Goal: Answer question/provide support

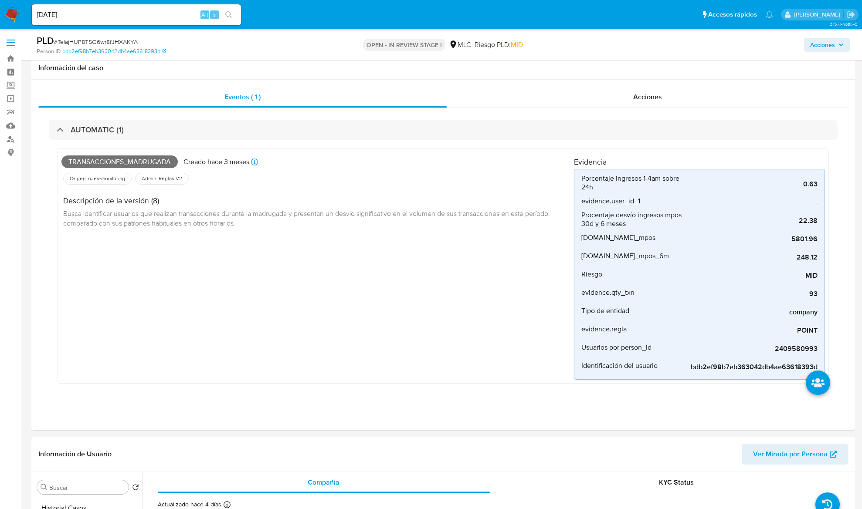
select select "10"
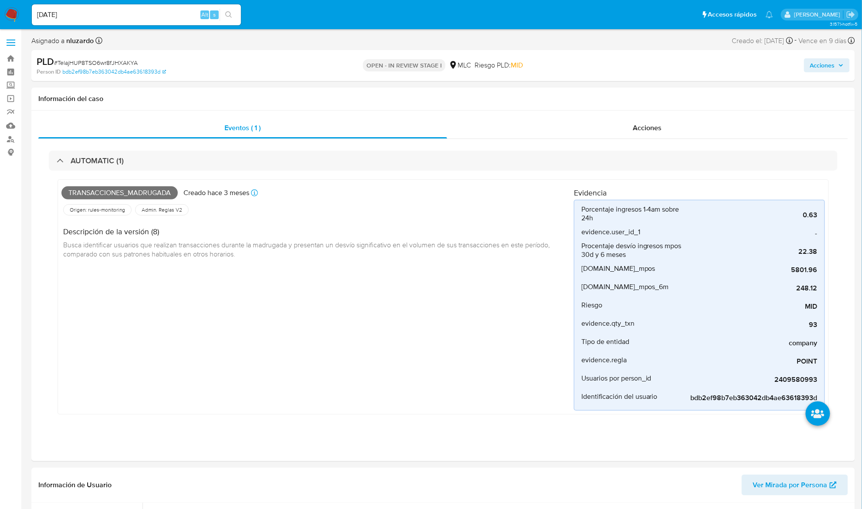
click at [18, 14] on img at bounding box center [11, 14] width 15 height 15
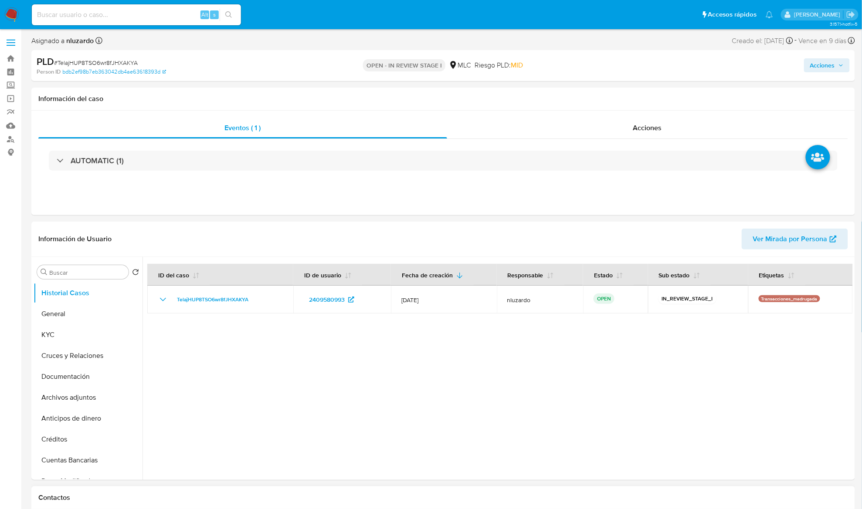
select select "10"
click at [79, 333] on button "KYC" at bounding box center [85, 335] width 102 height 21
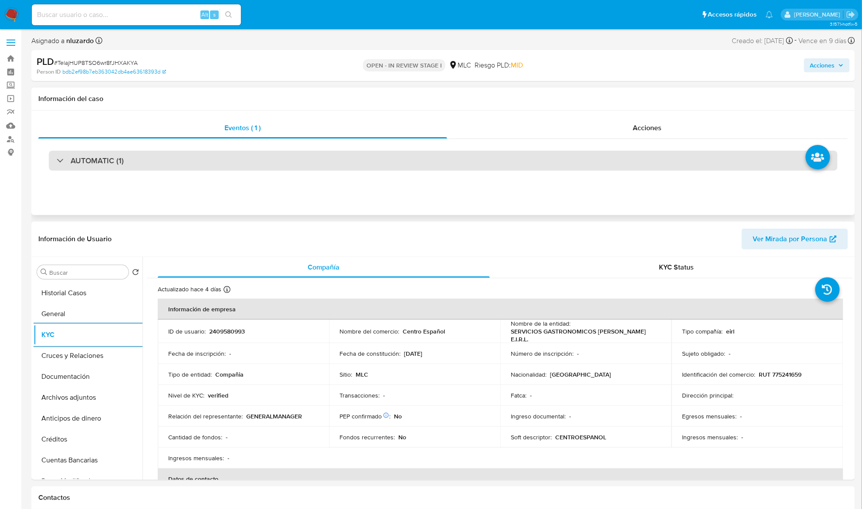
click at [419, 166] on div "AUTOMATIC (1)" at bounding box center [443, 161] width 788 height 20
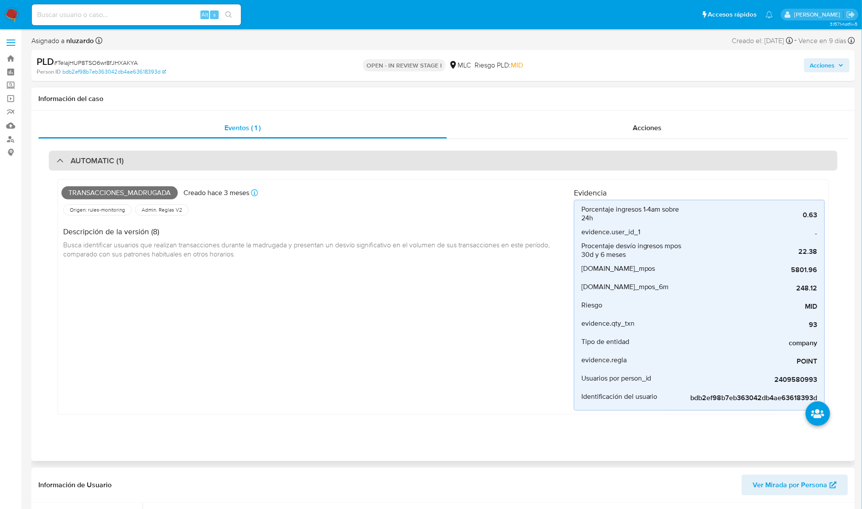
click at [420, 159] on div "AUTOMATIC (1)" at bounding box center [443, 161] width 788 height 20
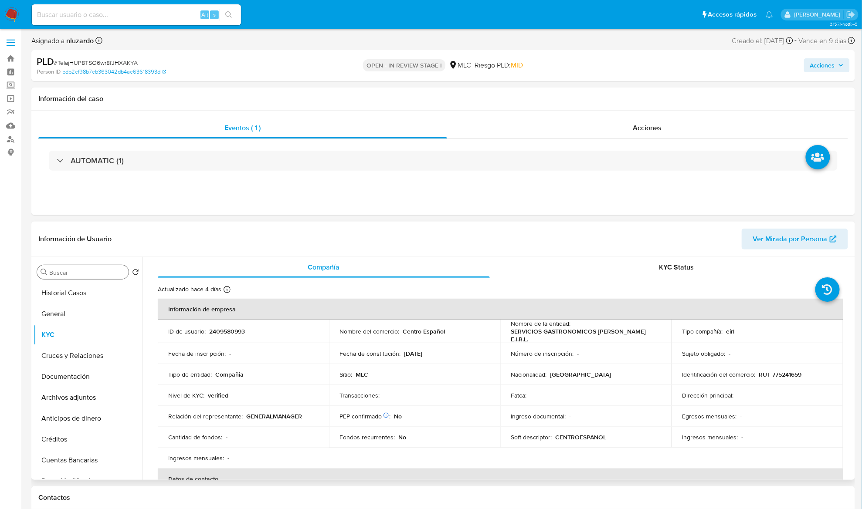
click at [68, 274] on input "Buscar" at bounding box center [87, 273] width 76 height 8
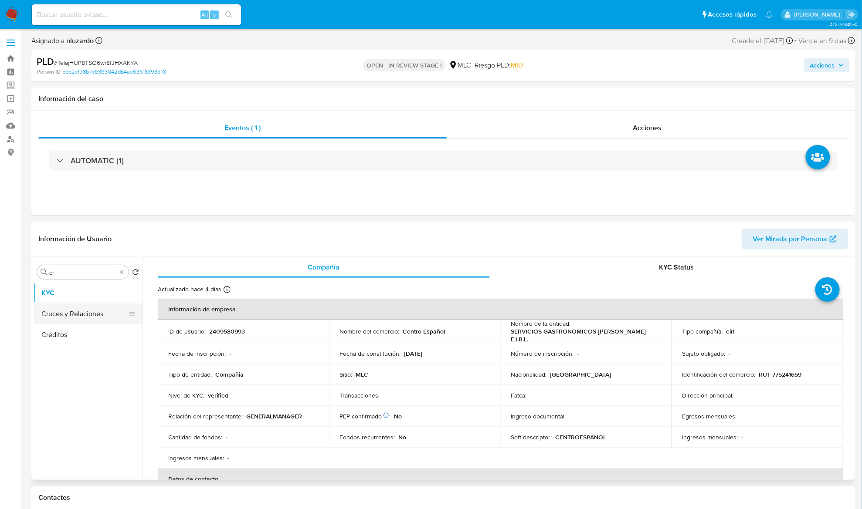
click at [71, 305] on button "Cruces y Relaciones" at bounding box center [85, 314] width 102 height 21
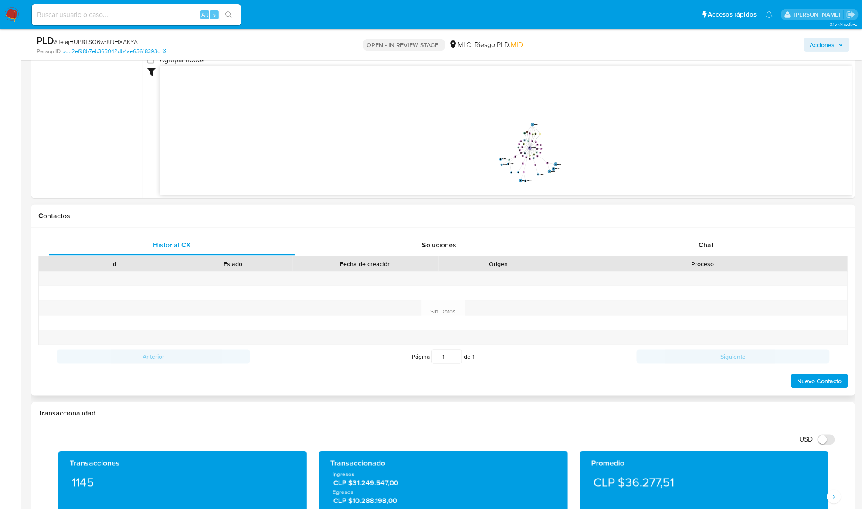
scroll to position [174, 0]
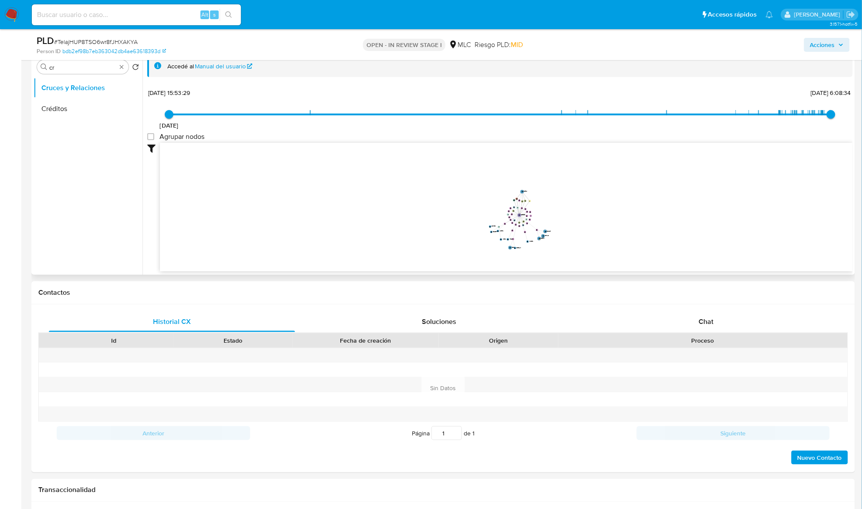
drag, startPoint x: 617, startPoint y: 221, endPoint x: 606, endPoint y: 210, distance: 16.6
click at [606, 210] on icon "device-655f8a403886d13e3aa68c75  user-2409580993  2409580993 user-624590441 …" at bounding box center [506, 206] width 693 height 126
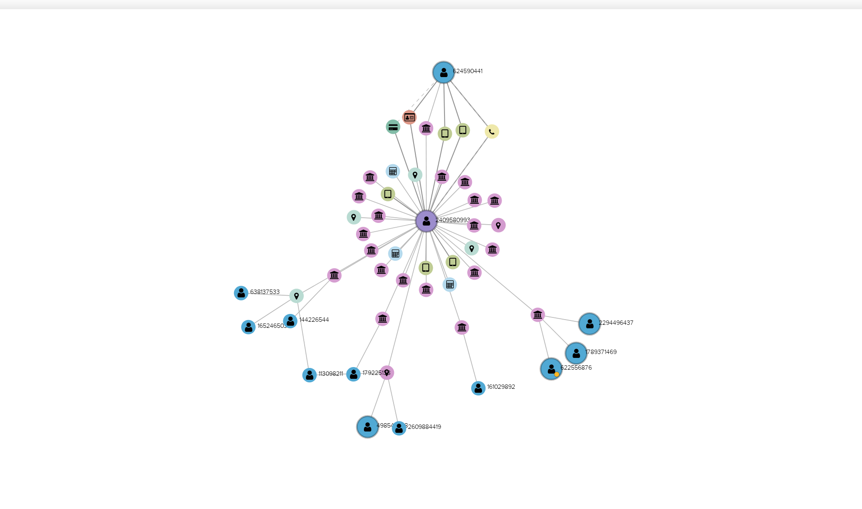
scroll to position [174, 0]
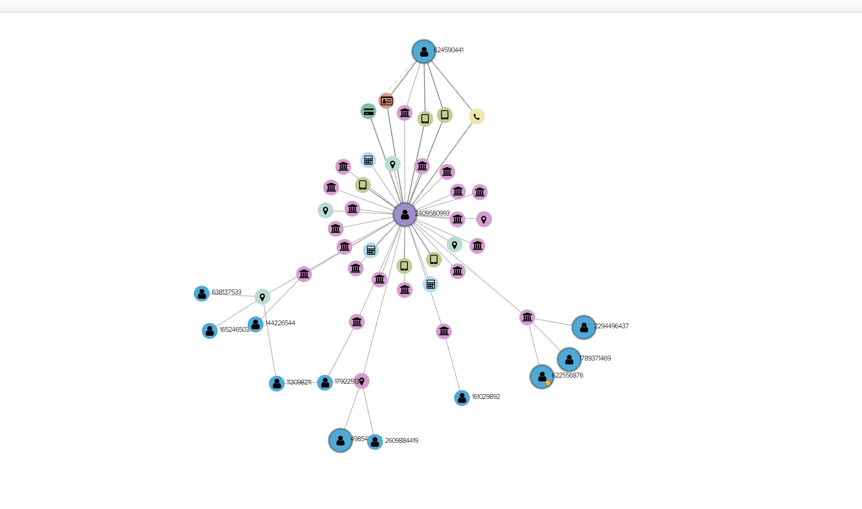
click at [552, 208] on icon "device-655f8a403886d13e3aa68c75  user-2409580993  2409580993 user-624590441 …" at bounding box center [506, 206] width 693 height 126
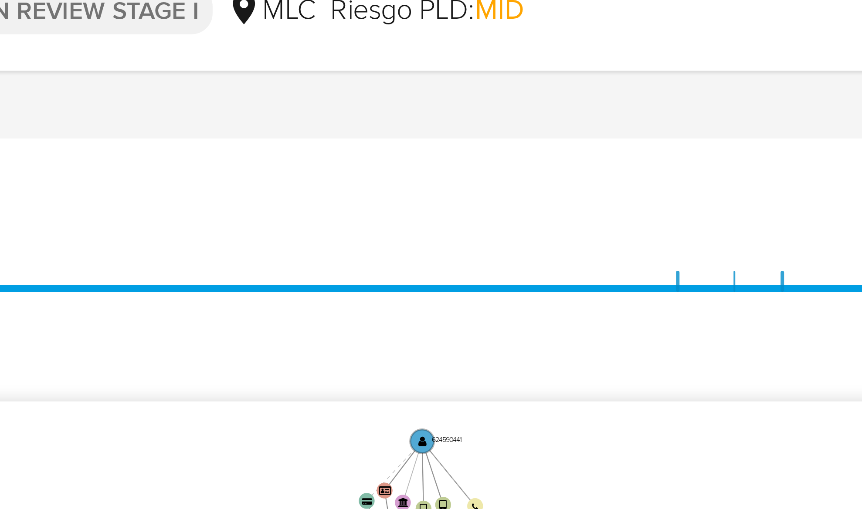
scroll to position [174, 0]
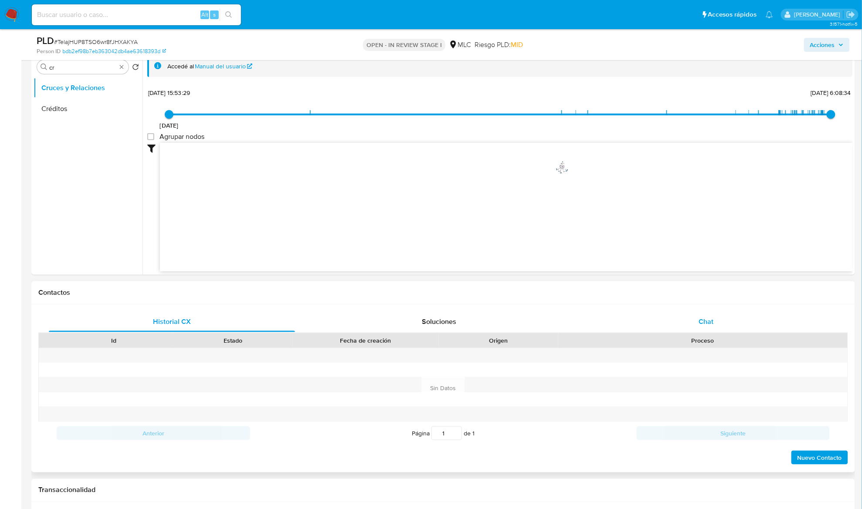
click at [707, 322] on span "Chat" at bounding box center [706, 322] width 15 height 10
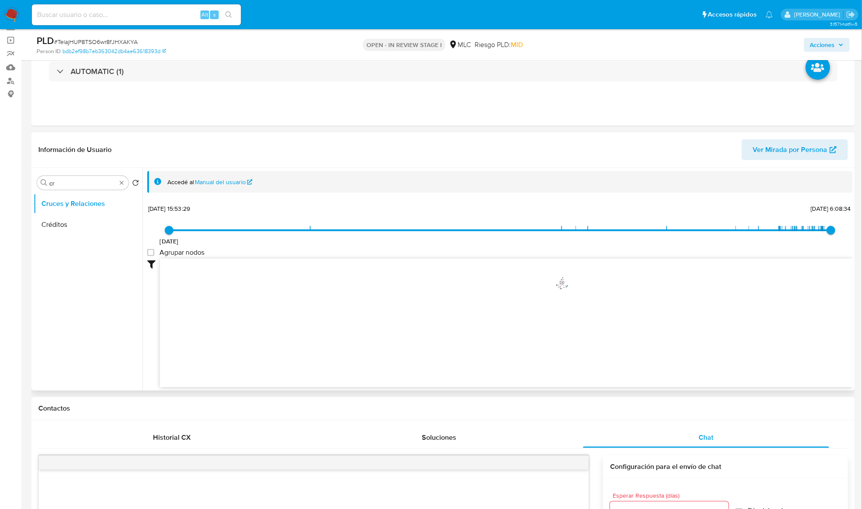
scroll to position [0, 0]
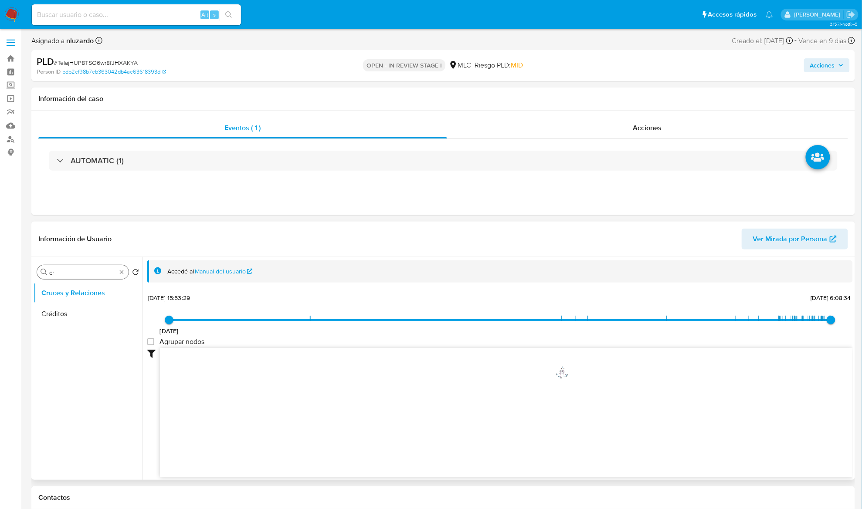
click at [66, 273] on input "cr" at bounding box center [82, 273] width 67 height 8
type input "DOC"
click at [72, 308] on button "Documentación" at bounding box center [88, 314] width 109 height 21
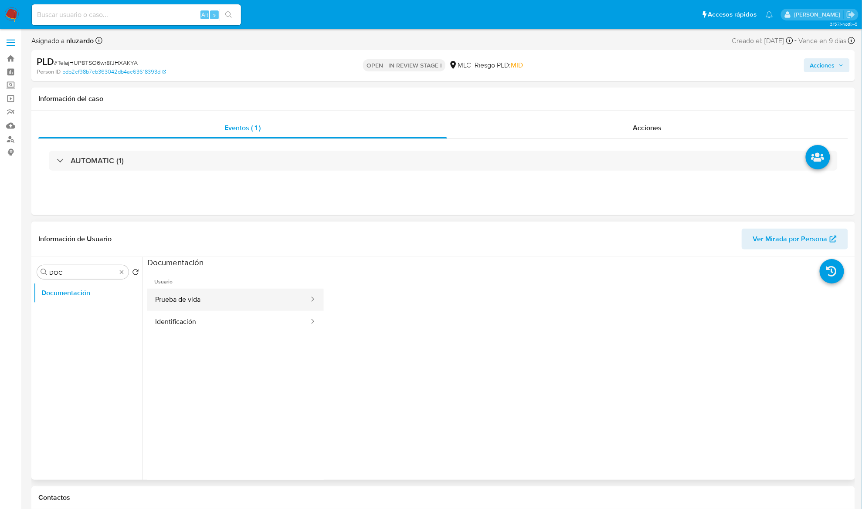
click at [190, 300] on button "Prueba de vida" at bounding box center [228, 300] width 162 height 22
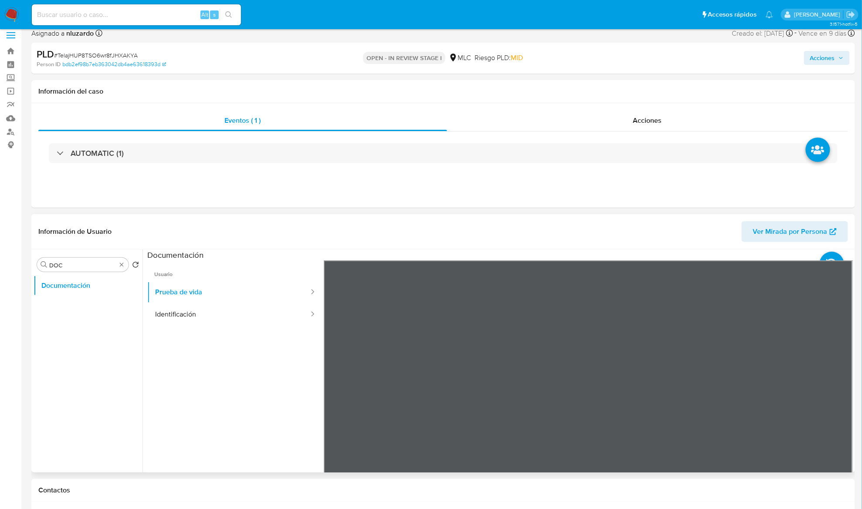
scroll to position [58, 0]
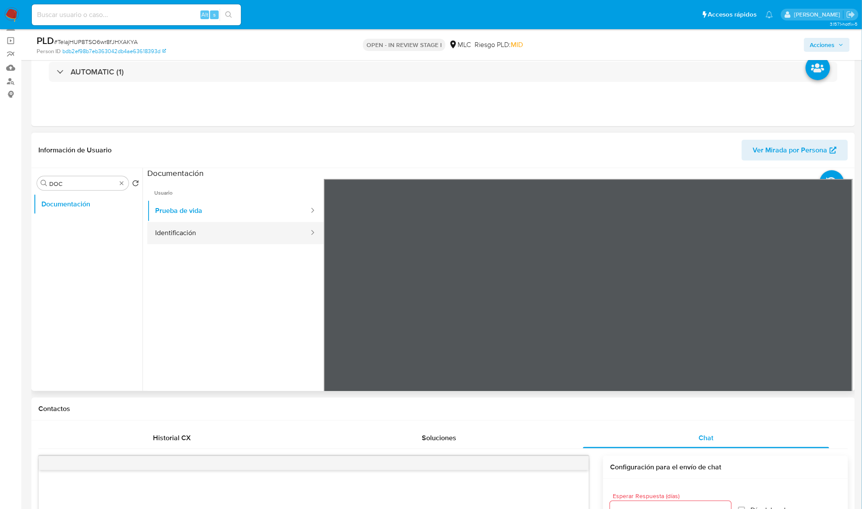
click at [178, 234] on button "Identificación" at bounding box center [228, 233] width 162 height 22
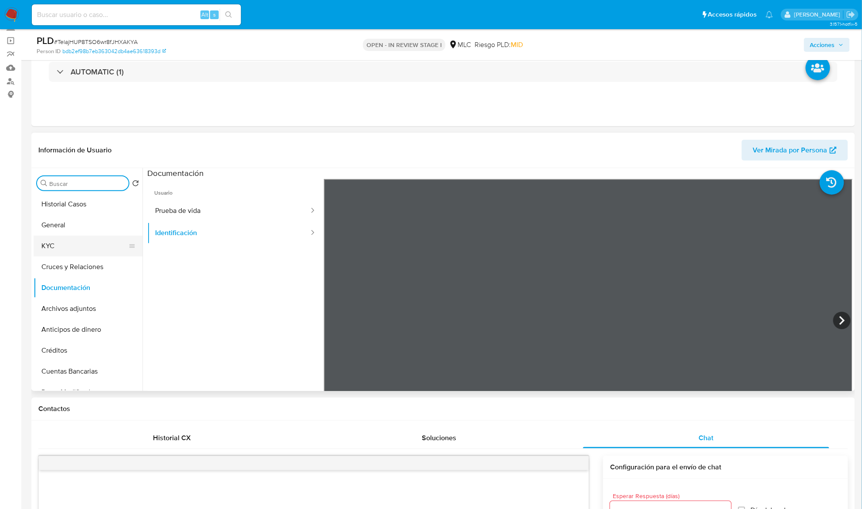
click at [74, 246] on button "KYC" at bounding box center [85, 246] width 102 height 21
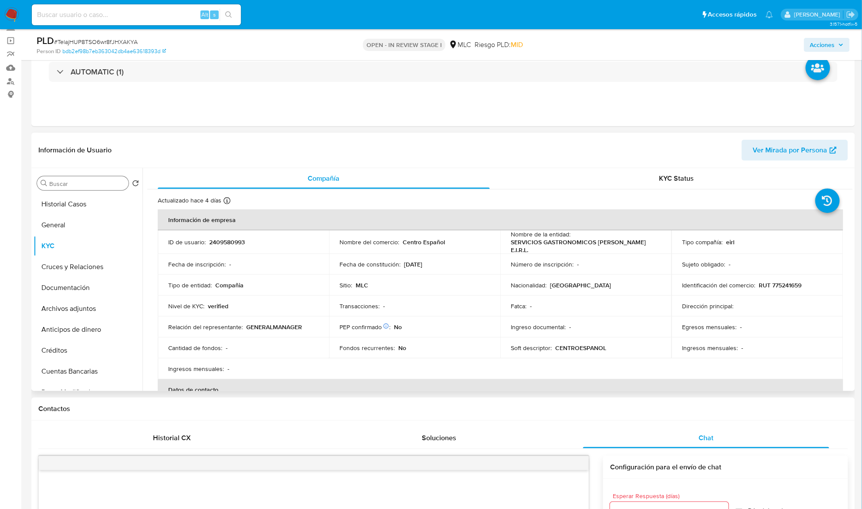
drag, startPoint x: 473, startPoint y: 272, endPoint x: 542, endPoint y: 328, distance: 88.9
click at [784, 323] on tbody "ID de usuario : 2409580993 Nombre del comercio : Centro Español Nombre de la en…" at bounding box center [500, 304] width 685 height 149
click at [445, 321] on td "PEP confirmado Obtenido de listas internas : No" at bounding box center [414, 327] width 171 height 21
click at [445, 320] on td "PEP confirmado Obtenido de listas internas : No" at bounding box center [414, 327] width 171 height 21
copy div "Nombre del comercio : Centro Español"
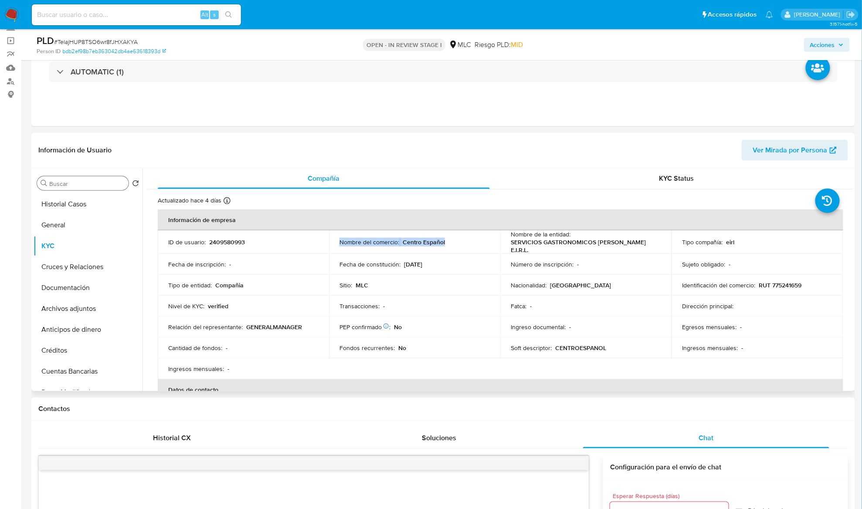
drag, startPoint x: 336, startPoint y: 243, endPoint x: 452, endPoint y: 241, distance: 115.5
click at [452, 241] on td "Nombre del comercio : Centro Español" at bounding box center [414, 242] width 171 height 24
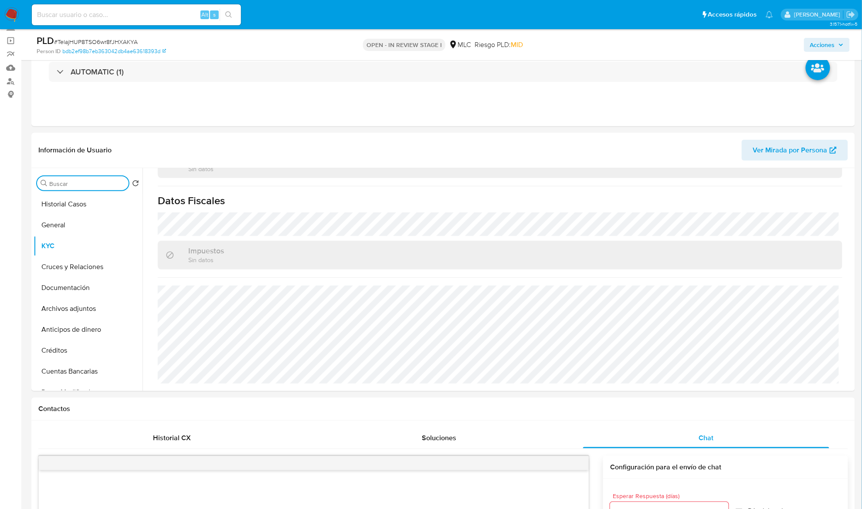
click at [95, 181] on input "Buscar" at bounding box center [87, 184] width 76 height 8
type input "direc"
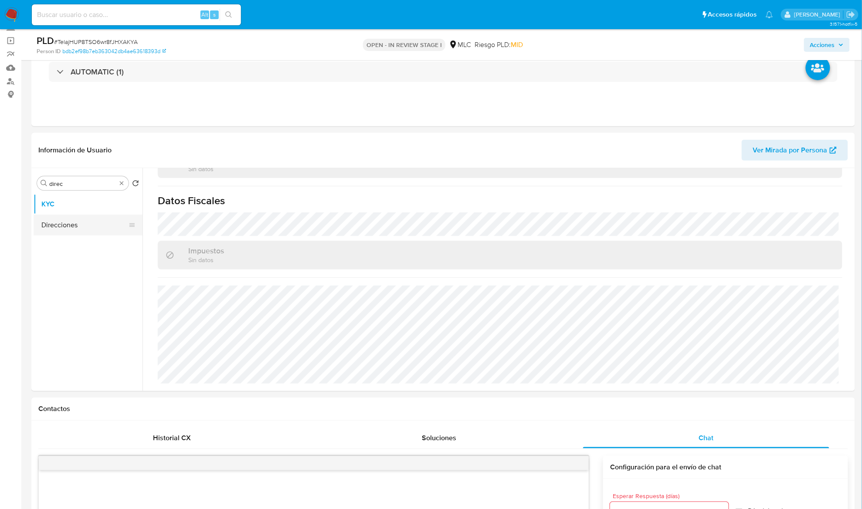
click at [84, 228] on button "Direcciones" at bounding box center [85, 225] width 102 height 21
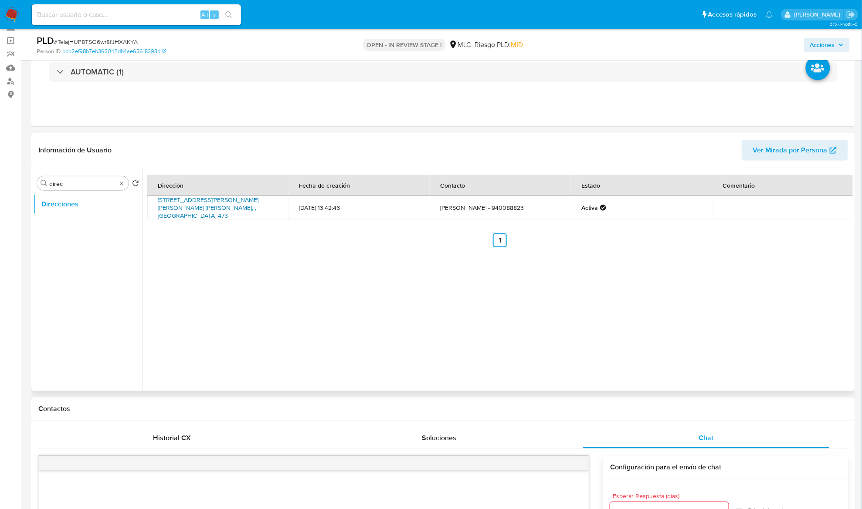
click at [202, 206] on link "[STREET_ADDRESS][PERSON_NAME][PERSON_NAME] [PERSON_NAME], , [GEOGRAPHIC_DATA] 4…" at bounding box center [208, 208] width 101 height 24
